Goal: Task Accomplishment & Management: Manage account settings

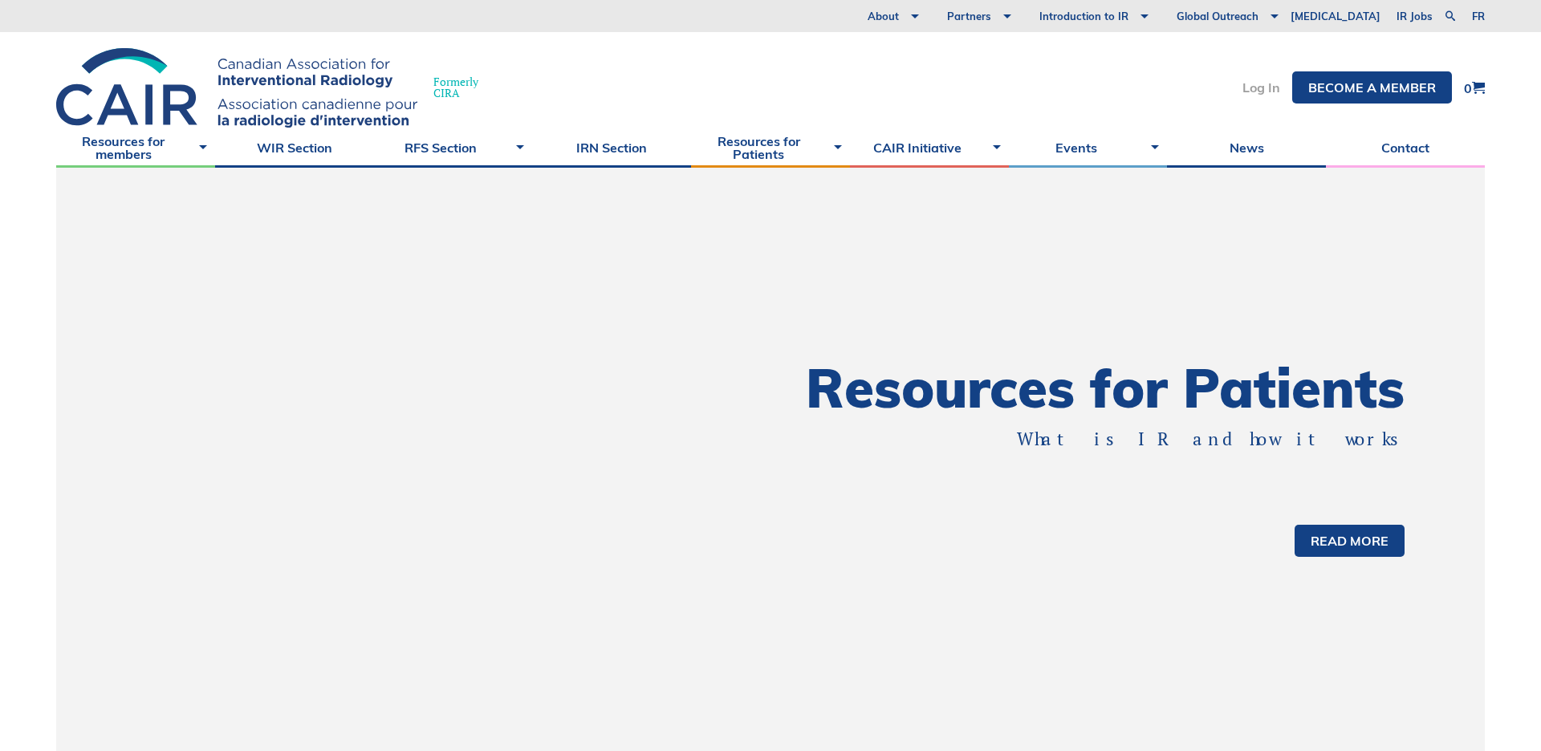
click at [1258, 88] on link "Log In" at bounding box center [1262, 87] width 38 height 13
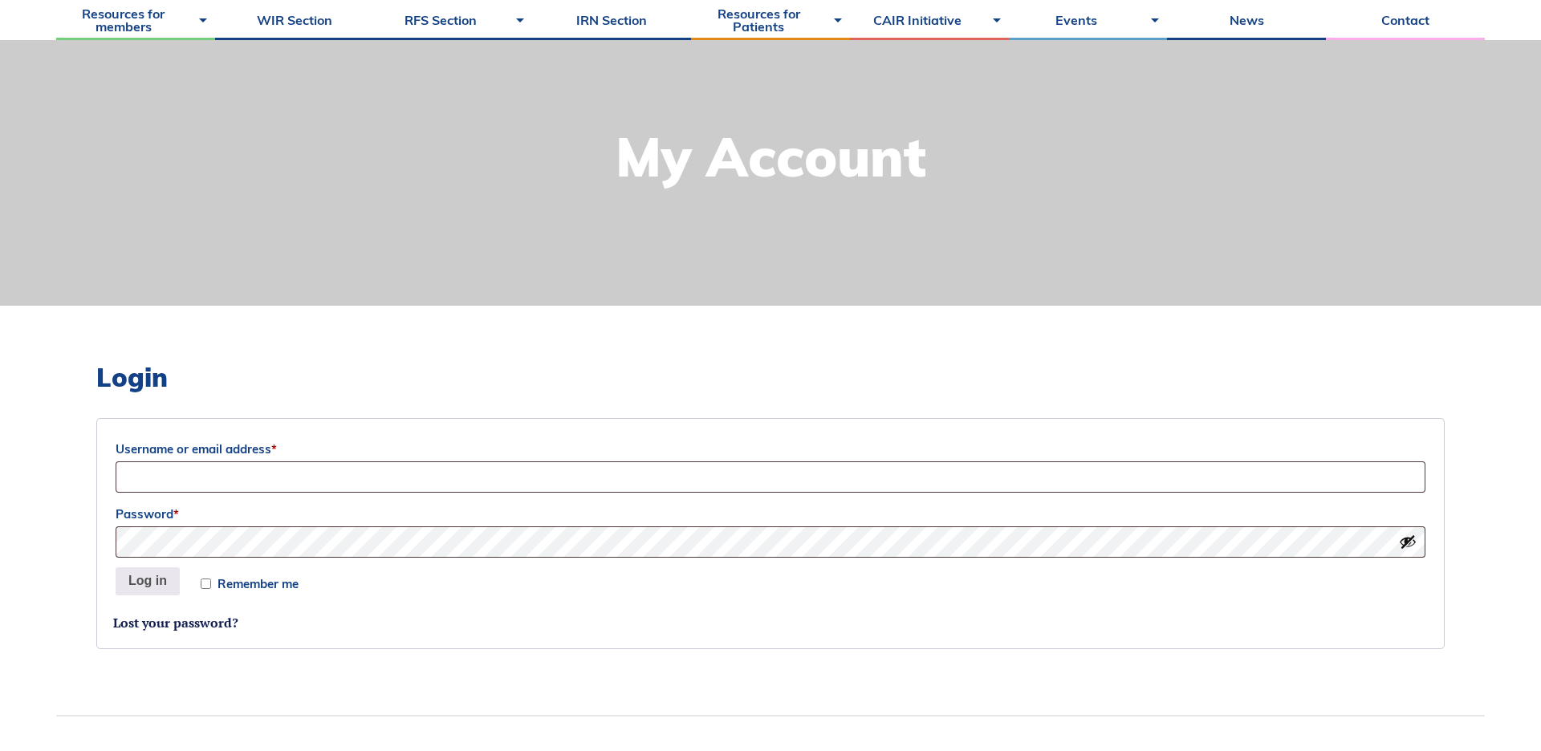
scroll to position [205, 0]
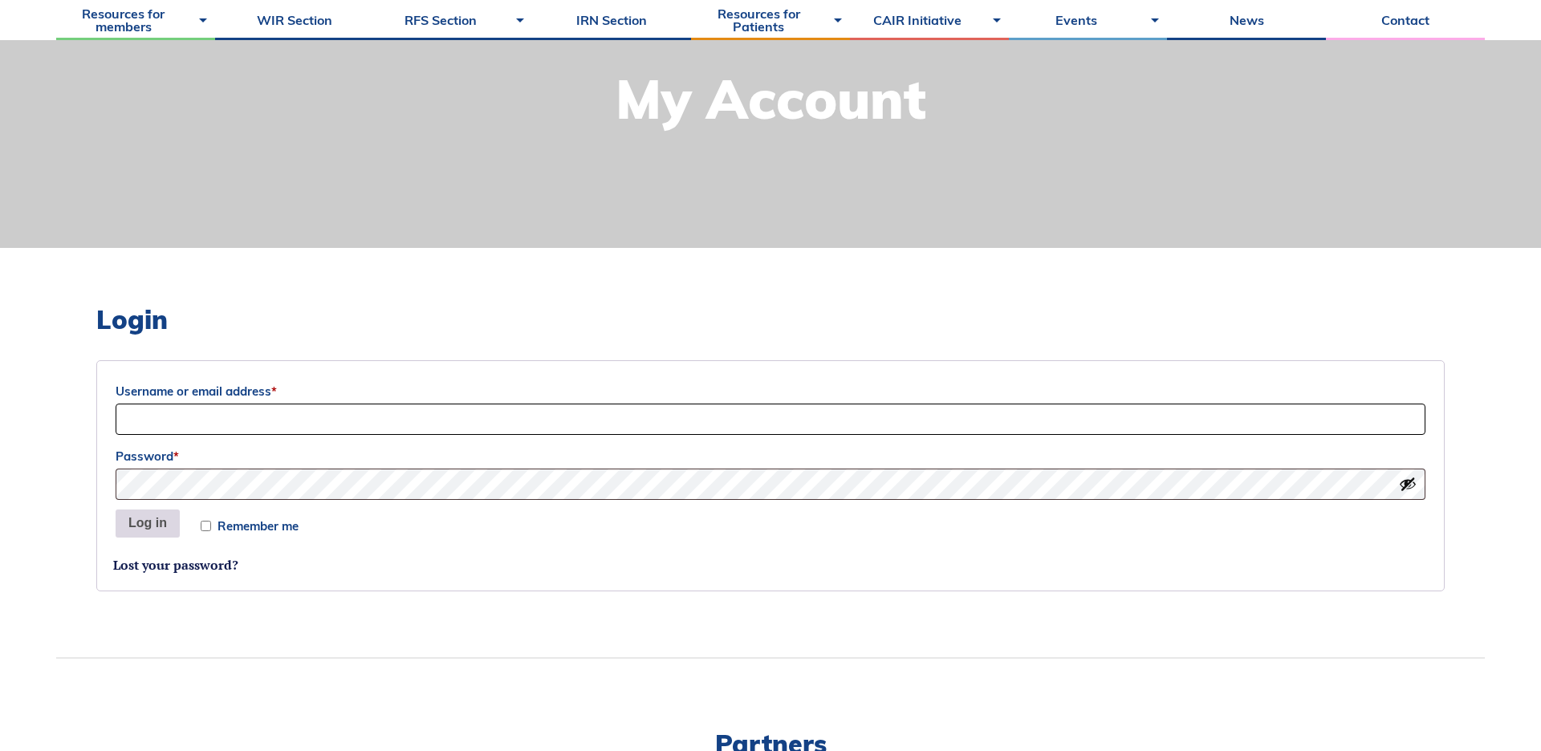
type input "Sociation-Dev"
click at [139, 523] on button "Log in" at bounding box center [148, 524] width 64 height 29
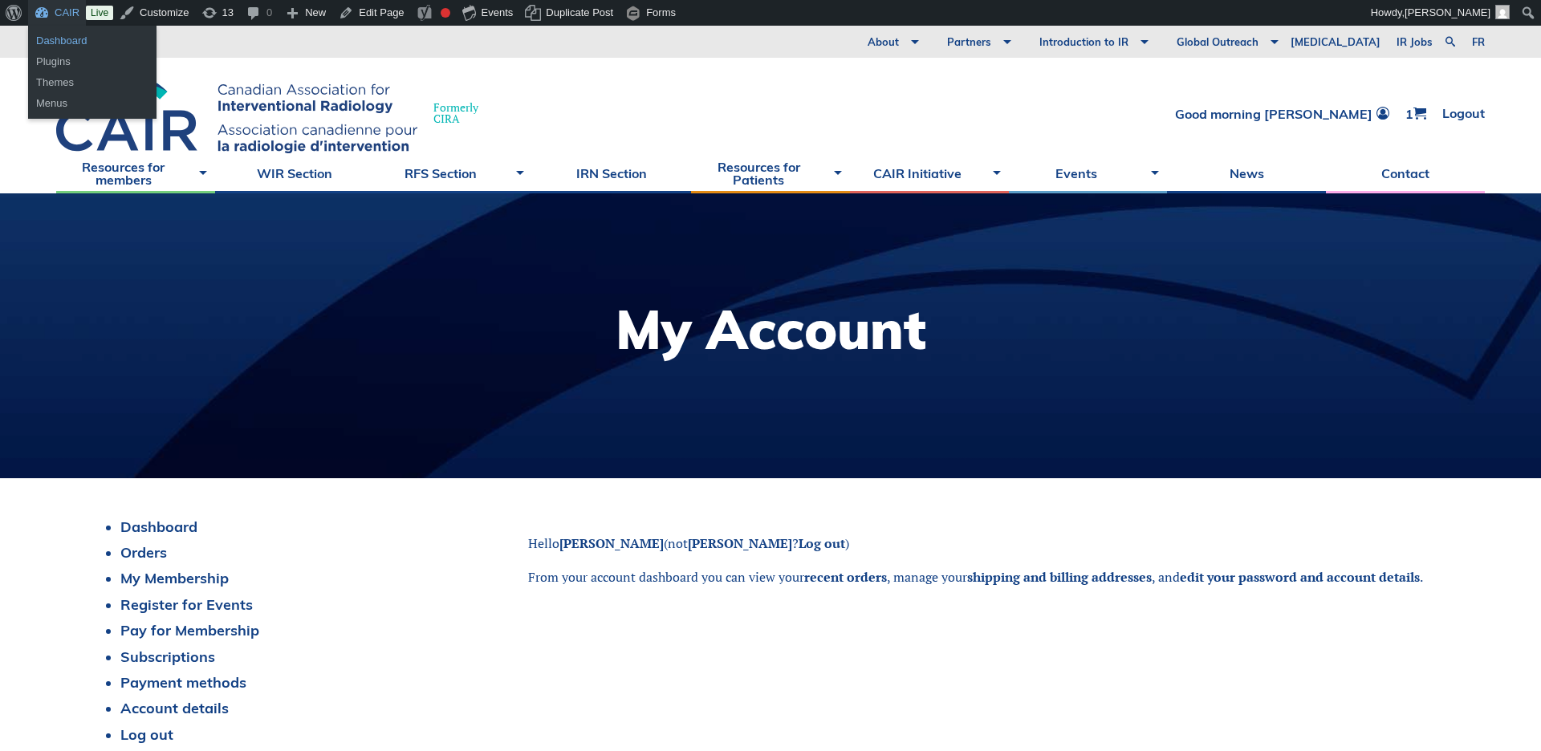
click at [55, 32] on link "Dashboard" at bounding box center [92, 41] width 128 height 21
